Goal: Transaction & Acquisition: Purchase product/service

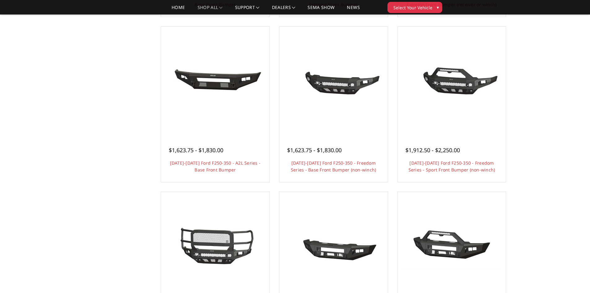
scroll to position [217, 0]
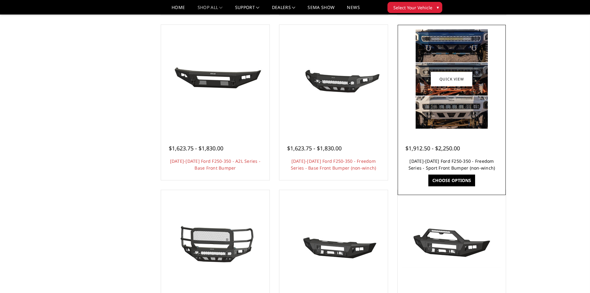
click at [447, 165] on link "[DATE]-[DATE] Ford F250-350 - Freedom Series - Sport Front Bumper (non-winch)" at bounding box center [452, 164] width 87 height 13
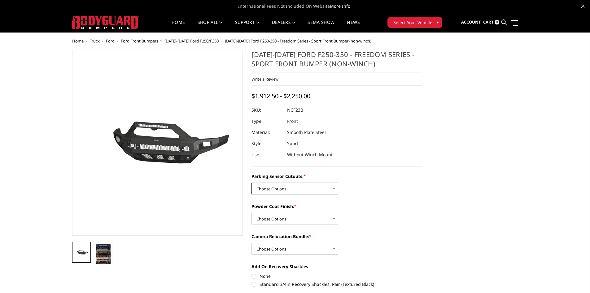
click at [276, 188] on select "Choose Options No - Without Parking Sensor Cutouts Yes - With Parking Sensor Cu…" at bounding box center [295, 189] width 87 height 12
select select "2571"
click at [252, 183] on select "Choose Options No - Without Parking Sensor Cutouts Yes - With Parking Sensor Cu…" at bounding box center [295, 189] width 87 height 12
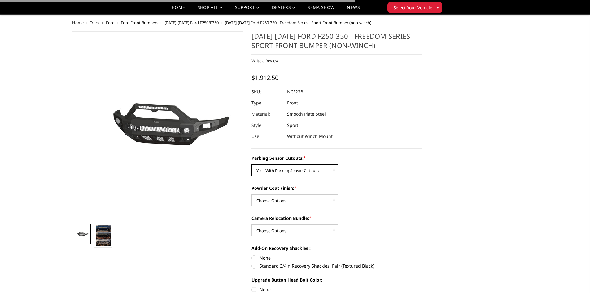
scroll to position [62, 0]
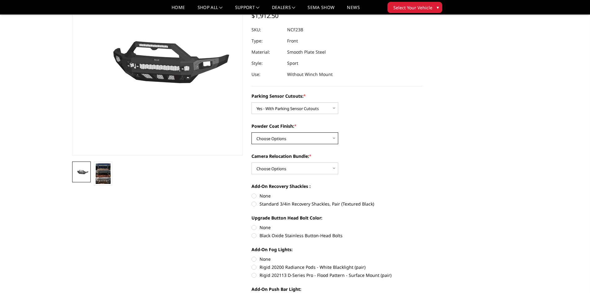
click at [279, 134] on select "Choose Options Bare Metal Textured Black Powder Coat" at bounding box center [295, 138] width 87 height 12
select select "2573"
click at [252, 132] on select "Choose Options Bare Metal Textured Black Powder Coat" at bounding box center [295, 138] width 87 height 12
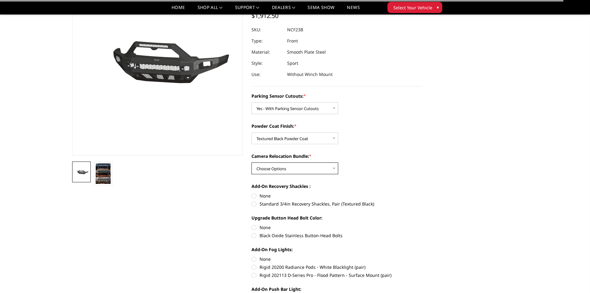
click at [281, 165] on select "Choose Options WITH Camera Relocation Bundle WITHOUT Camera Relocation Bundle" at bounding box center [295, 168] width 87 height 12
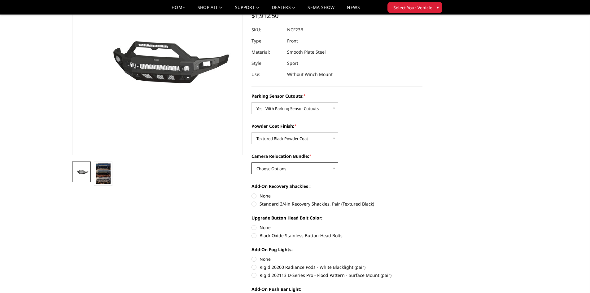
select select "2574"
click at [252, 162] on select "Choose Options WITH Camera Relocation Bundle WITHOUT Camera Relocation Bundle" at bounding box center [295, 168] width 87 height 12
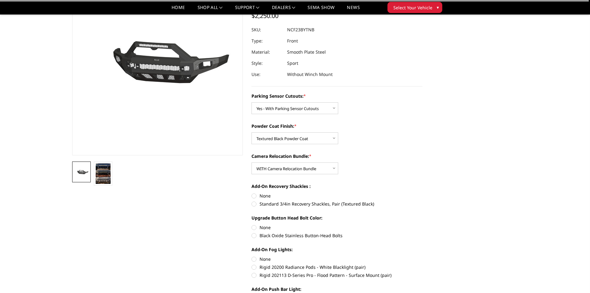
click at [255, 194] on label "None" at bounding box center [337, 195] width 171 height 7
click at [252, 193] on input "None" at bounding box center [252, 192] width 0 height 0
radio input "true"
click at [255, 235] on label "Black Oxide Stainless Button-Head Bolts" at bounding box center [337, 235] width 171 height 7
click at [423, 224] on input "Black Oxide Stainless Button-Head Bolts" at bounding box center [423, 224] width 0 height 0
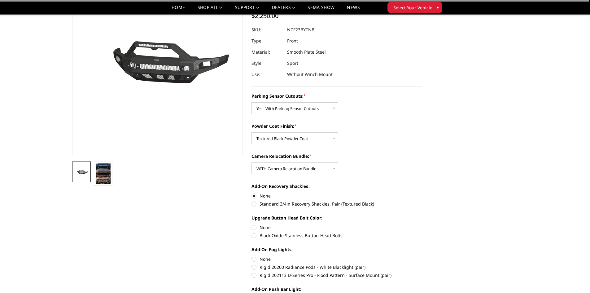
radio input "true"
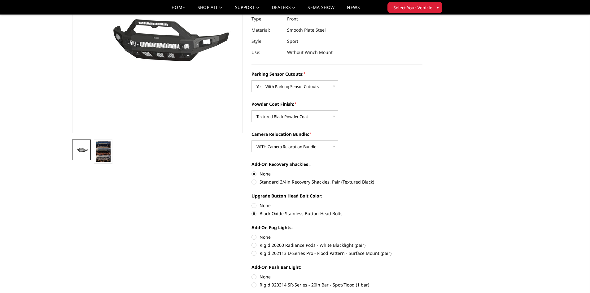
scroll to position [155, 0]
